Goal: Find contact information: Find contact information

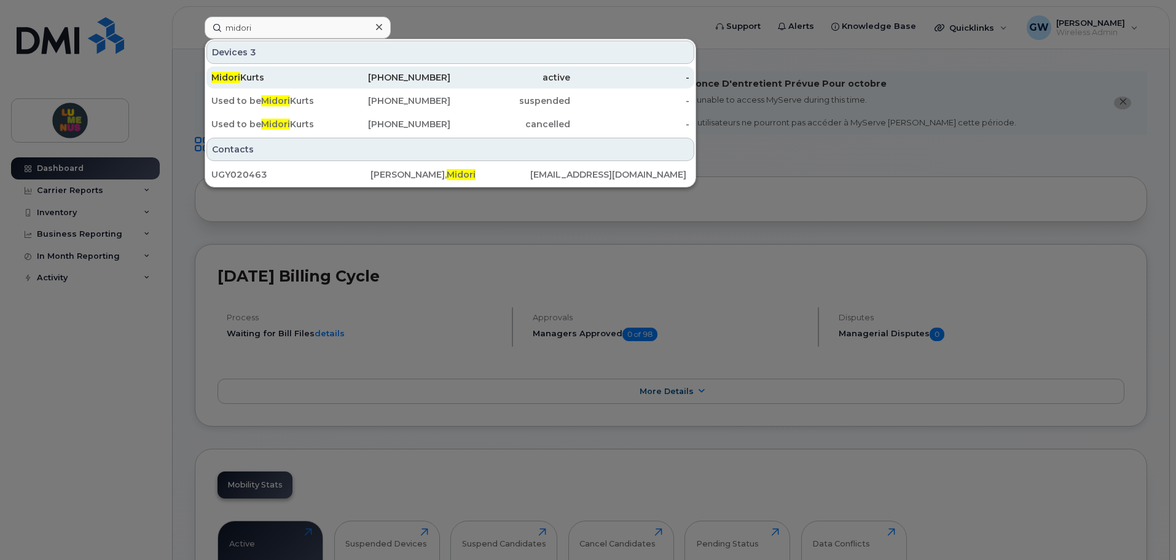
type input "midori"
click at [270, 80] on div "Midori Kurts" at bounding box center [271, 77] width 120 height 12
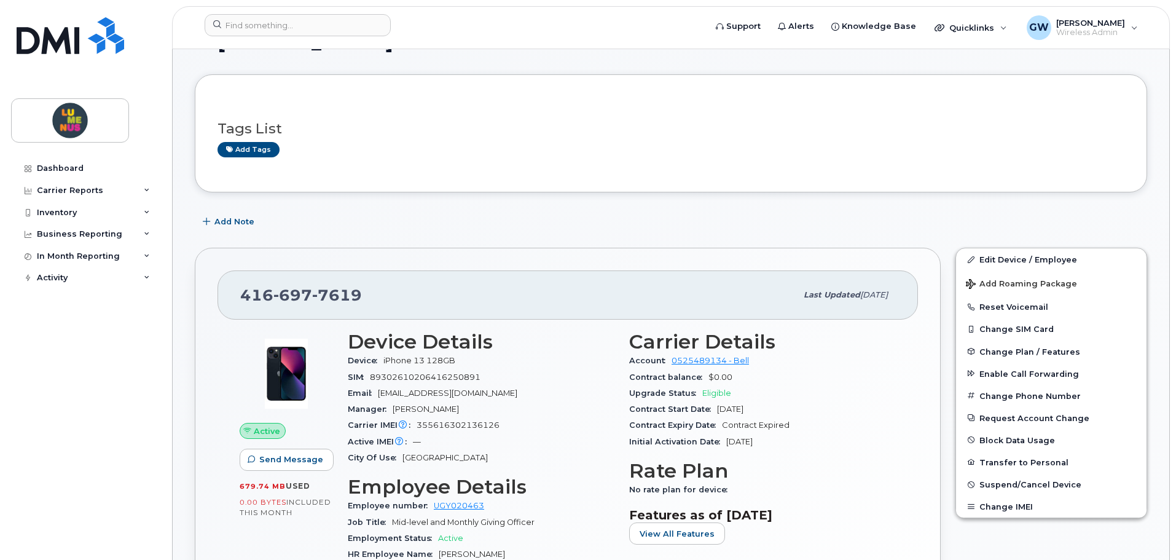
scroll to position [184, 0]
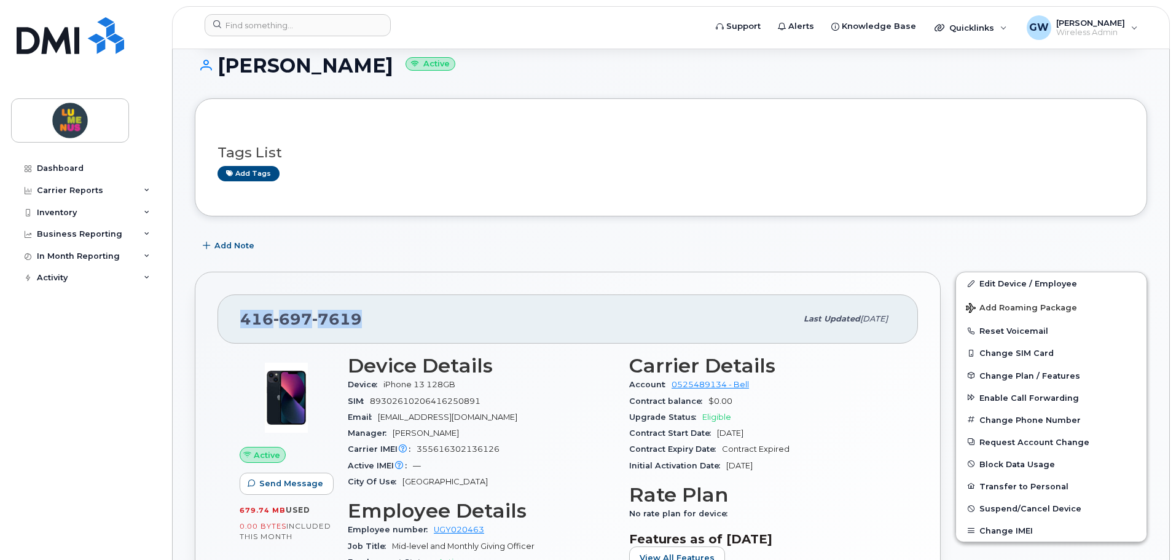
drag, startPoint x: 392, startPoint y: 315, endPoint x: 200, endPoint y: 336, distance: 193.5
click at [200, 336] on div "[PHONE_NUMBER] Last updated [DATE] Active Send Message 679.74 MB  used 0.00 Byt…" at bounding box center [568, 505] width 746 height 467
copy span "[PHONE_NUMBER]"
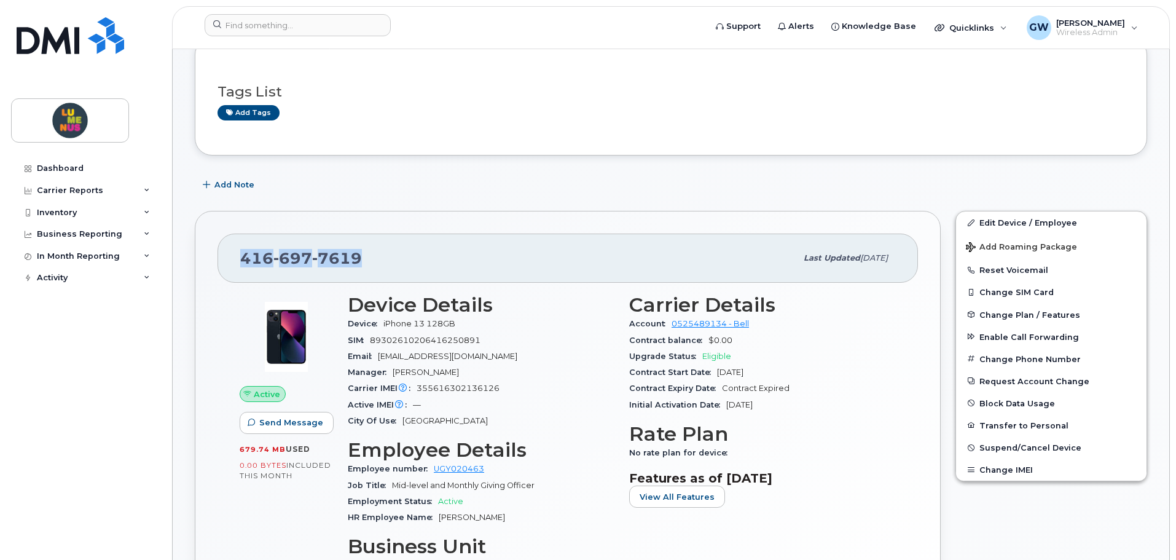
scroll to position [246, 0]
copy span "[PHONE_NUMBER]"
